Goal: Transaction & Acquisition: Purchase product/service

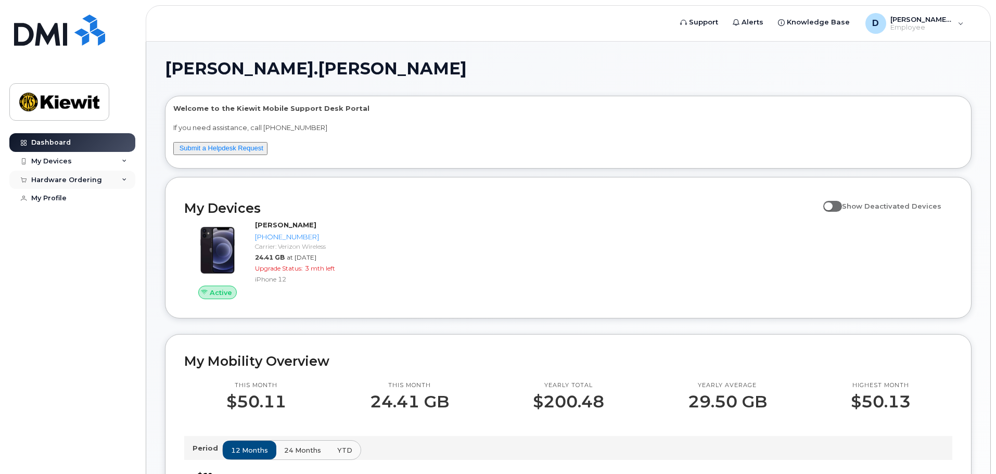
click at [102, 181] on div "Hardware Ordering" at bounding box center [72, 180] width 126 height 19
click at [104, 206] on link "My Orders" at bounding box center [82, 199] width 108 height 20
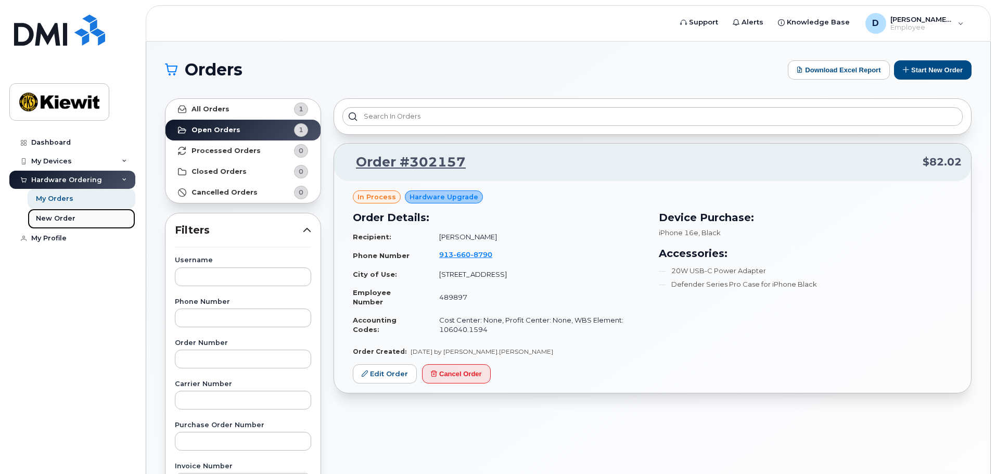
click at [71, 215] on div "New Order" at bounding box center [56, 218] width 40 height 9
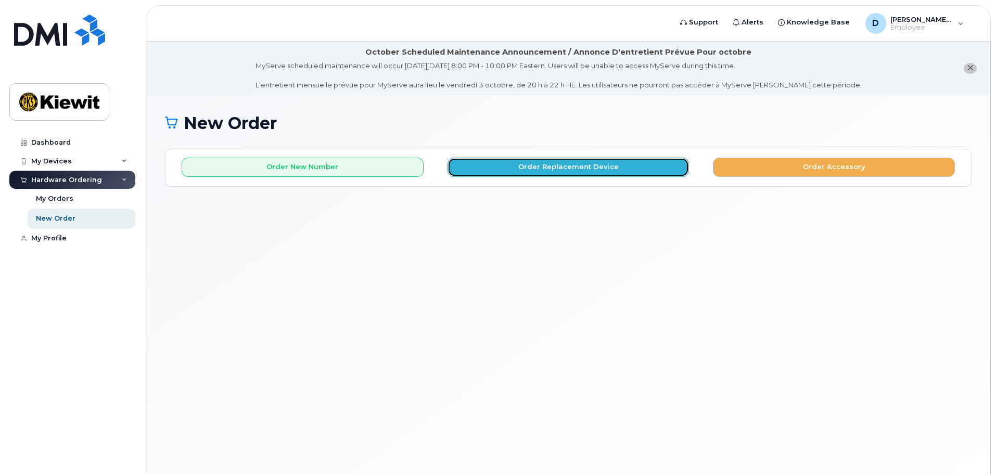
click at [549, 170] on button "Order Replacement Device" at bounding box center [569, 167] width 242 height 19
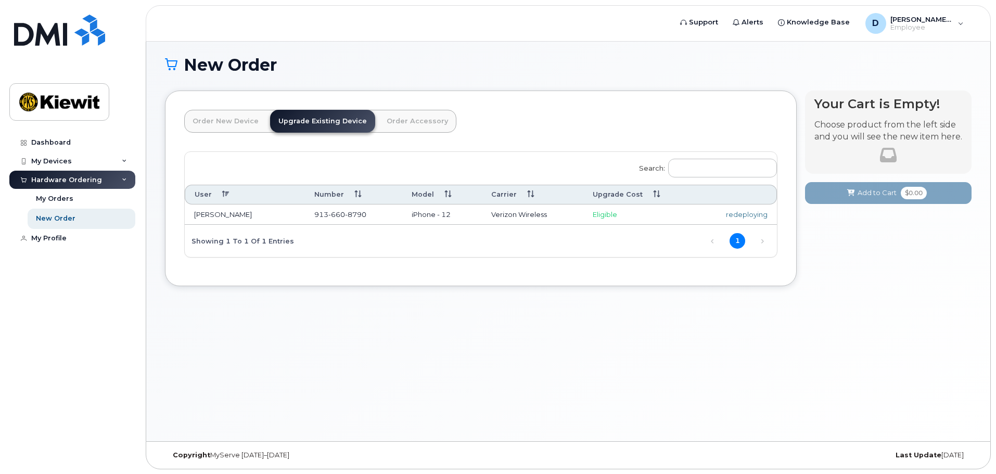
scroll to position [59, 0]
click at [244, 117] on link "Order New Device" at bounding box center [225, 120] width 83 height 23
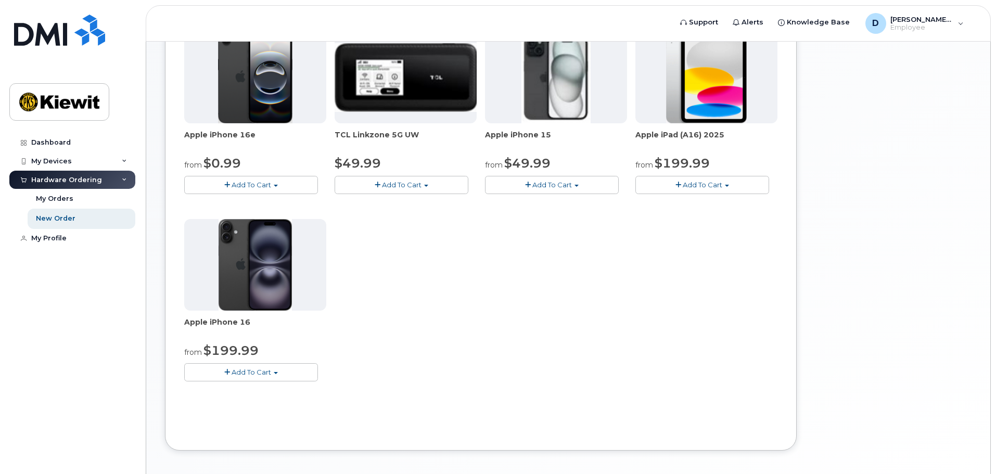
scroll to position [164, 0]
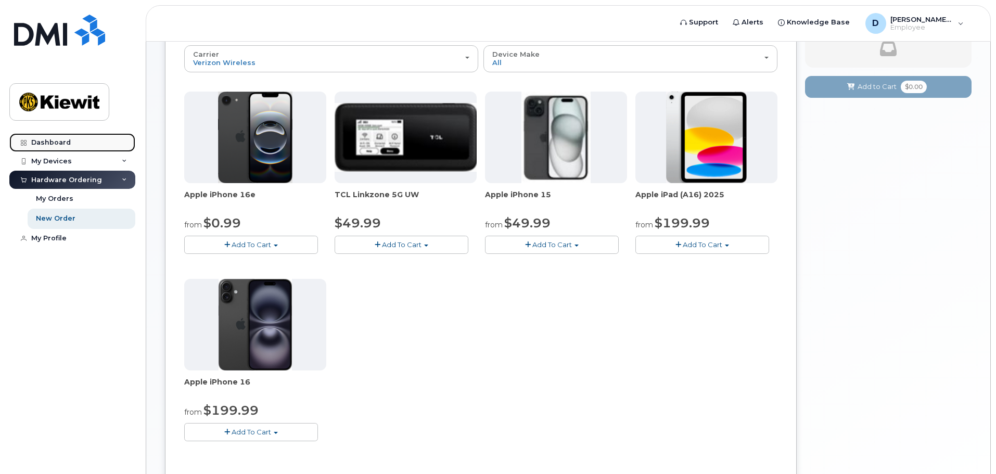
click at [80, 141] on link "Dashboard" at bounding box center [72, 142] width 126 height 19
